Goal: Task Accomplishment & Management: Use online tool/utility

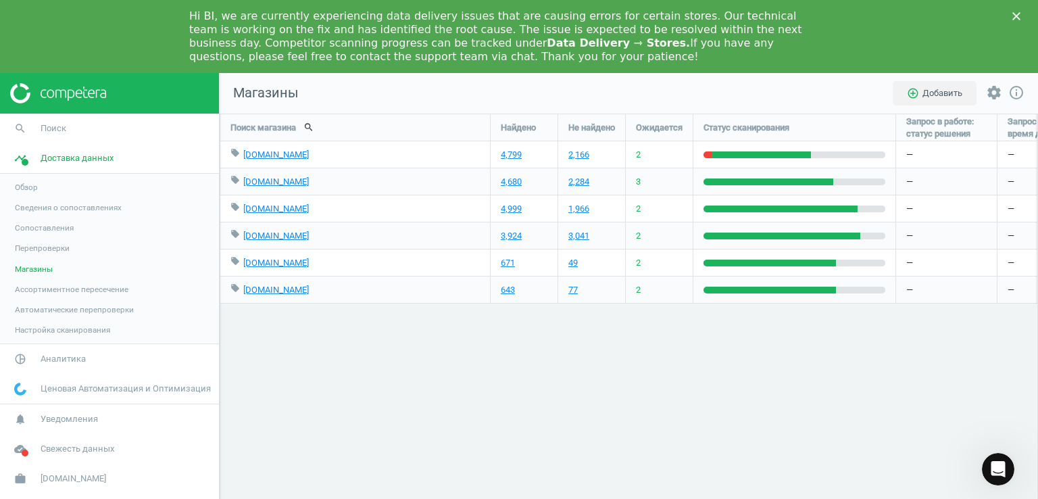
scroll to position [331, 0]
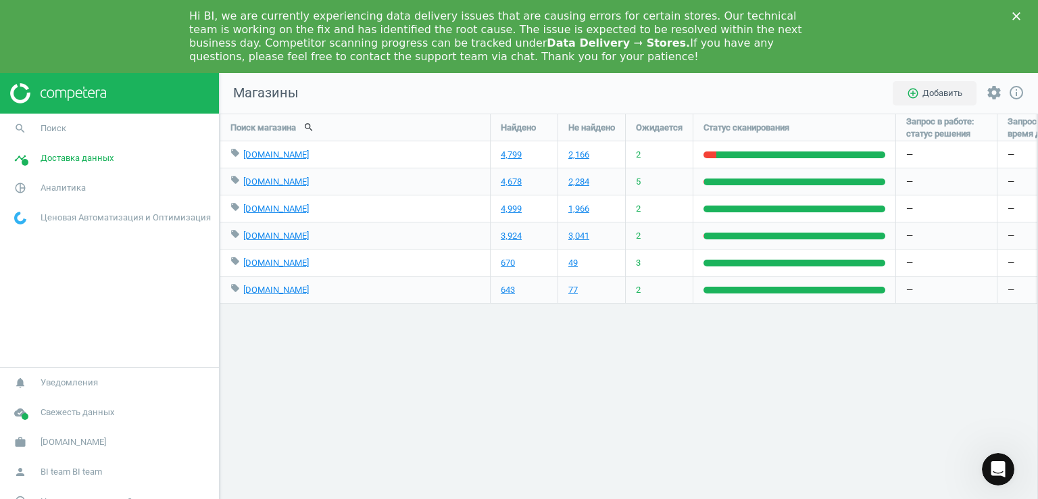
click at [569, 383] on div "Поиск магазина search Найдено Не найдено Ожидается Статус сканирования Запрос в…" at bounding box center [629, 343] width 819 height 458
click at [1020, 12] on icon "Закрити" at bounding box center [1017, 16] width 8 height 8
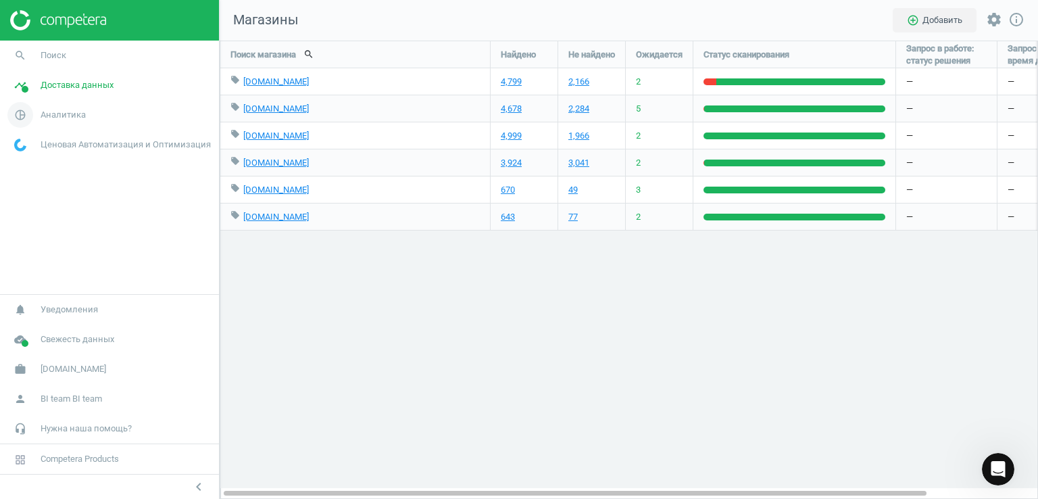
click at [72, 119] on span "Аналитика" at bounding box center [63, 115] width 45 height 12
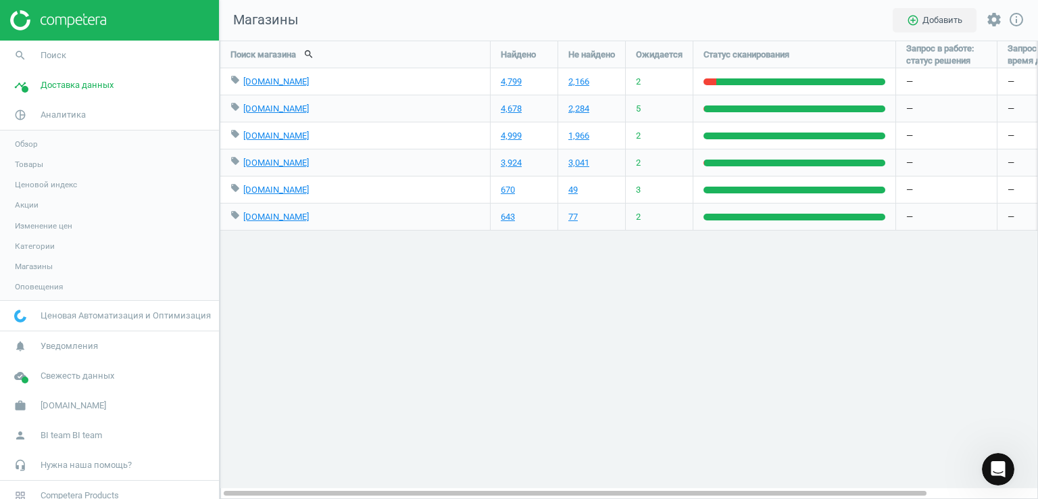
click at [23, 168] on span "Товары" at bounding box center [29, 164] width 28 height 11
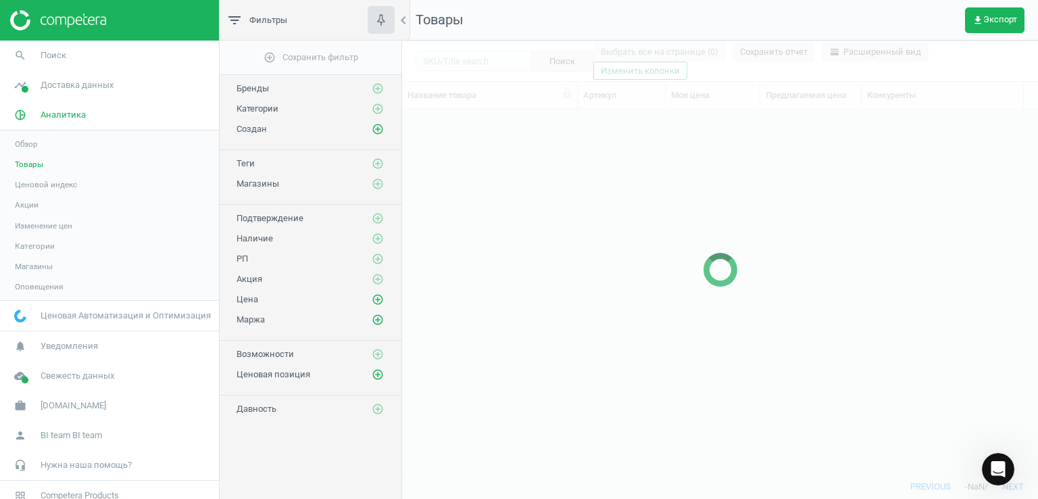
scroll to position [344, 626]
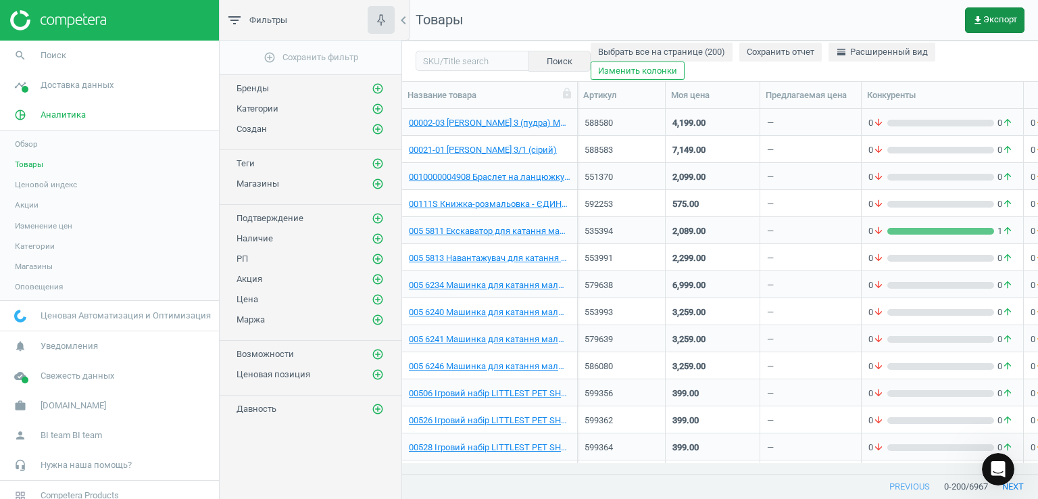
click at [970, 20] on nav "Товары get_app Экспорт" at bounding box center [720, 20] width 636 height 41
click at [976, 24] on icon "get_app" at bounding box center [978, 20] width 11 height 11
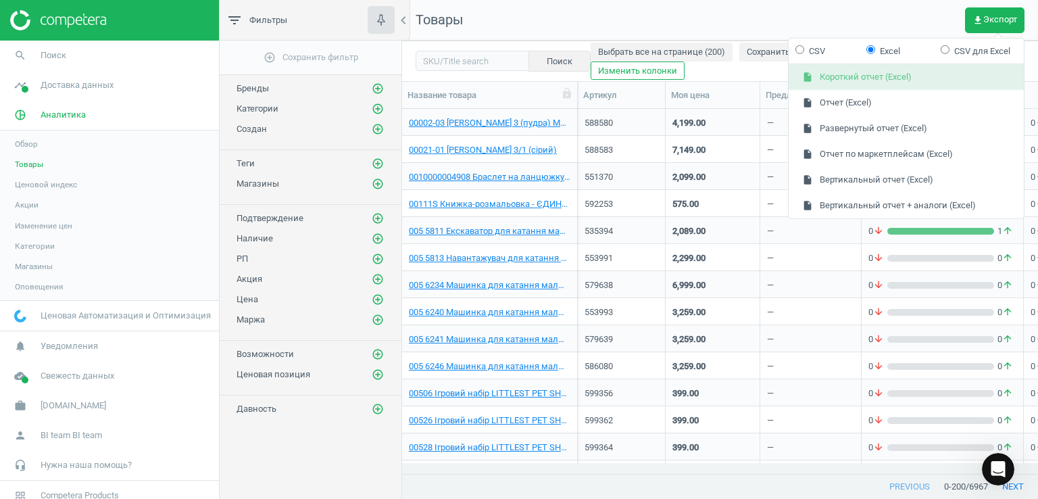
click at [870, 72] on button "insert_drive_file Короткий отчет (Excel)" at bounding box center [906, 77] width 235 height 26
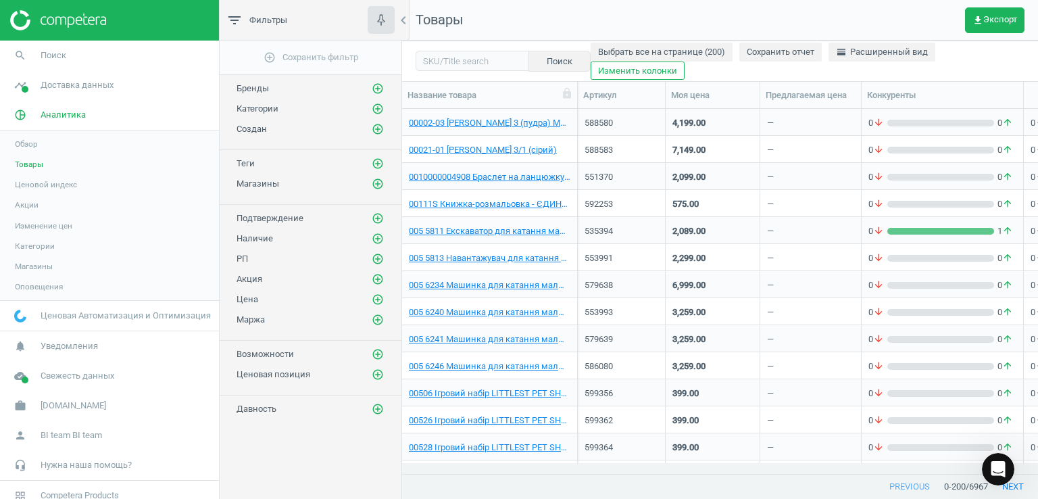
click at [877, 114] on div "0 arrow_downward 0 arrow_upward" at bounding box center [943, 122] width 148 height 24
